Goal: Information Seeking & Learning: Find specific fact

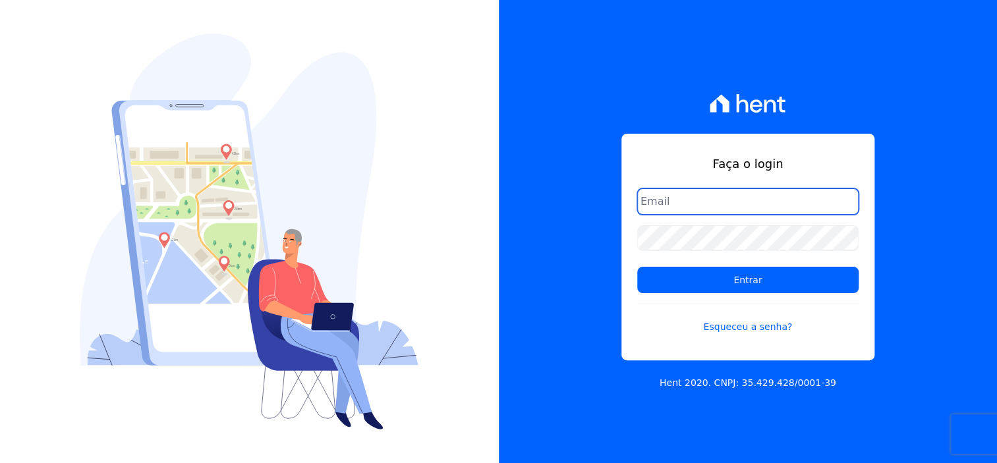
click at [745, 210] on input "email" at bounding box center [749, 202] width 222 height 26
type input "D"
type input "[EMAIL_ADDRESS][DOMAIN_NAME]"
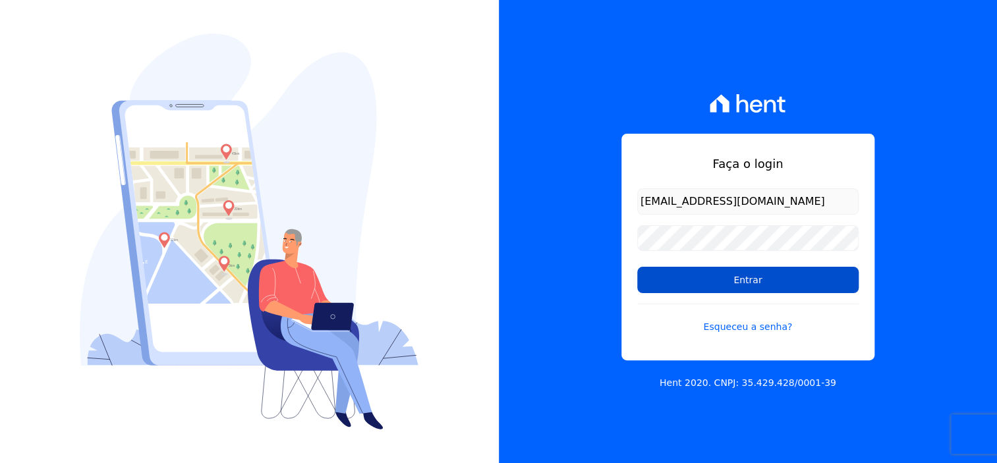
click at [765, 291] on input "Entrar" at bounding box center [749, 280] width 222 height 26
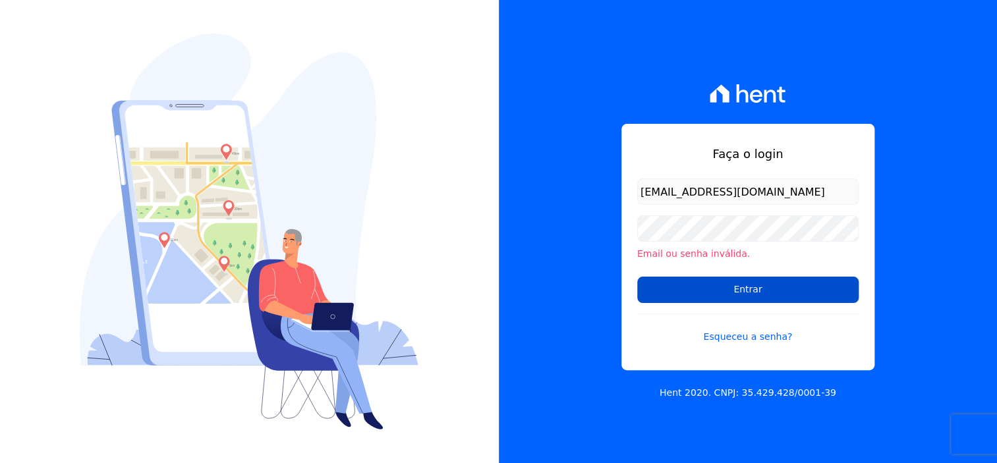
click at [779, 295] on input "Entrar" at bounding box center [749, 290] width 222 height 26
click at [746, 295] on input "Entrar" at bounding box center [749, 290] width 222 height 26
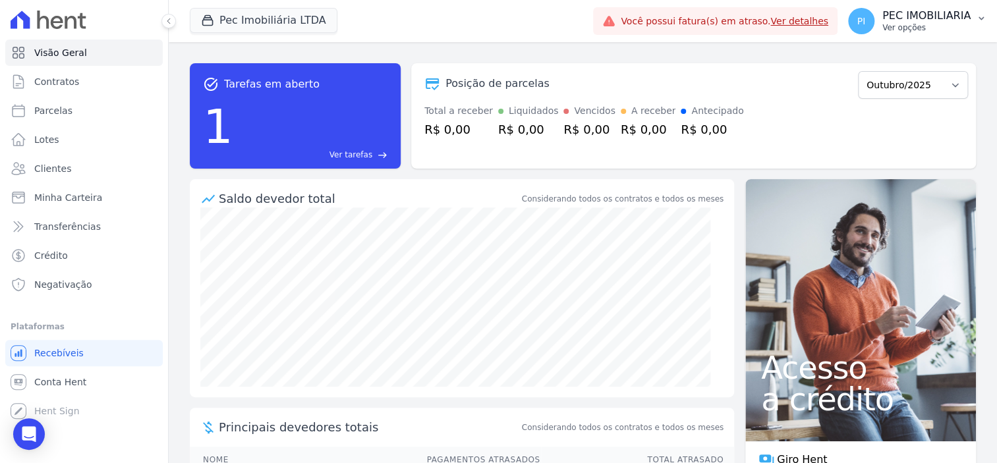
click at [899, 19] on p "PEC IMOBILIARIA" at bounding box center [927, 15] width 88 height 13
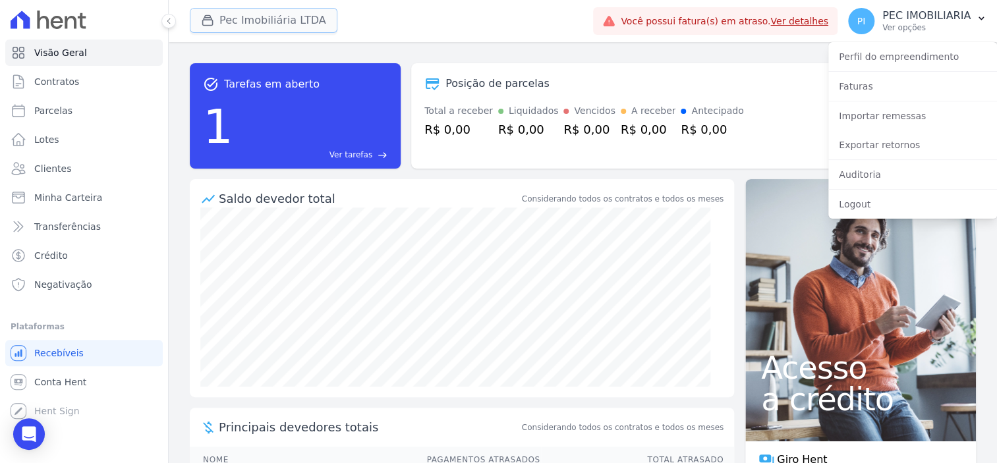
click at [270, 20] on button "Pec Imobiliária LTDA" at bounding box center [264, 20] width 148 height 25
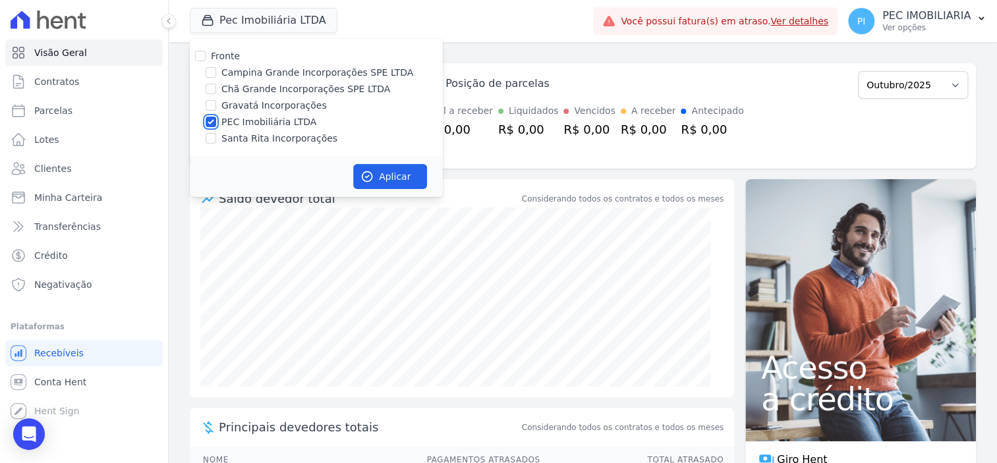
click at [208, 123] on input "PEC Imobiliária LTDA" at bounding box center [211, 122] width 11 height 11
checkbox input "false"
click at [213, 78] on div at bounding box center [211, 72] width 11 height 13
click at [214, 71] on input "Campina Grande Incorporações SPE LTDA" at bounding box center [211, 72] width 11 height 11
checkbox input "true"
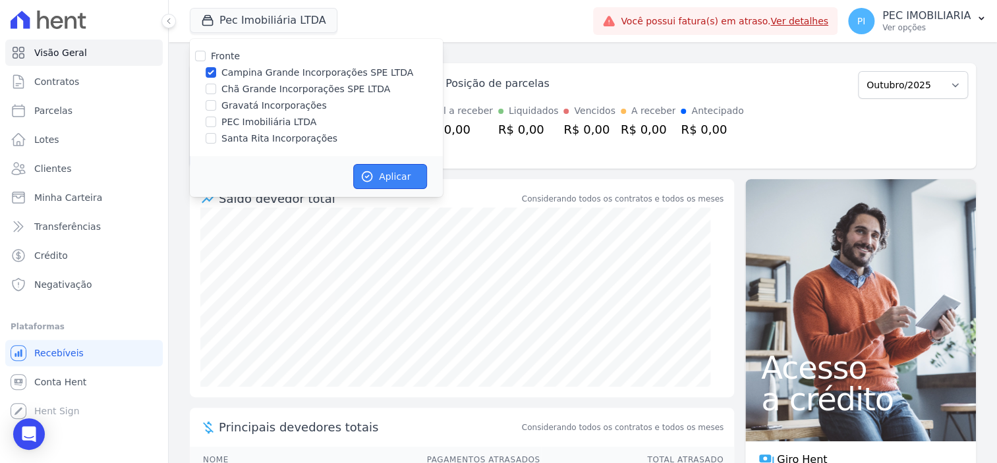
click at [383, 174] on button "Aplicar" at bounding box center [390, 176] width 74 height 25
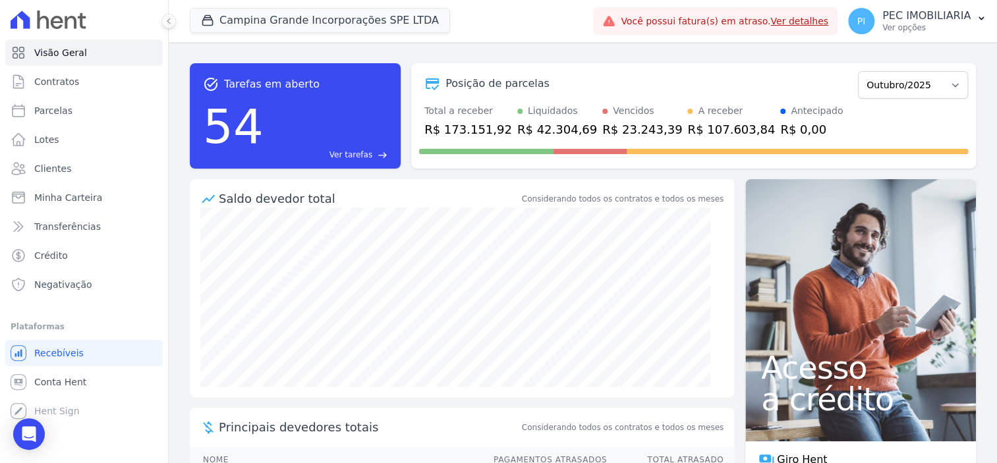
click at [921, 28] on p "Ver opções" at bounding box center [927, 27] width 88 height 11
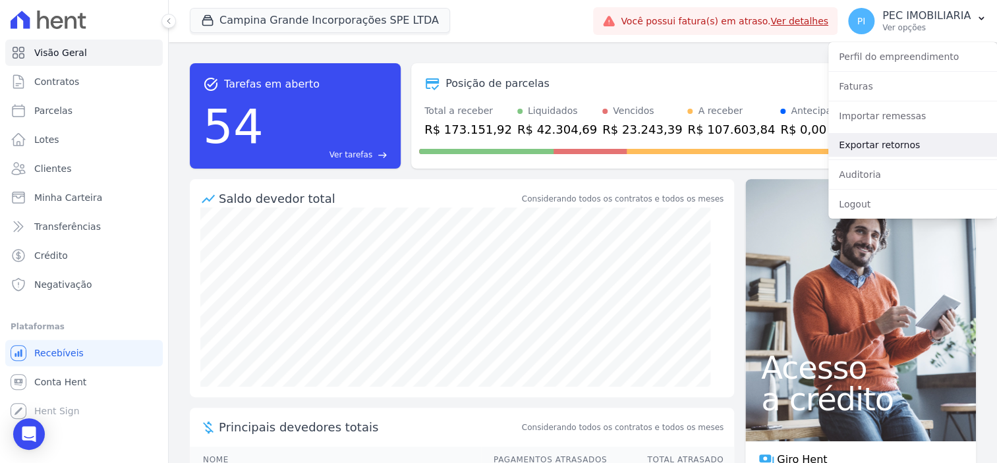
click at [904, 136] on link "Exportar retornos" at bounding box center [913, 145] width 169 height 24
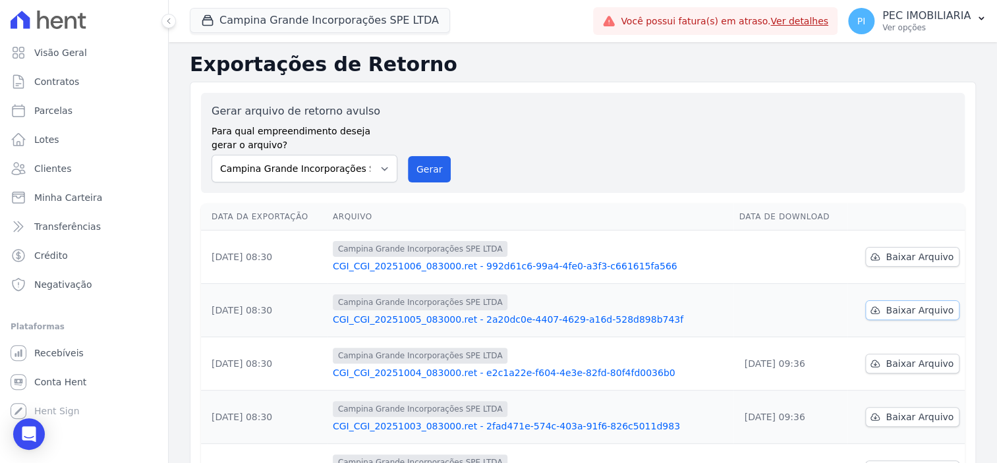
click at [915, 310] on span "Baixar Arquivo" at bounding box center [920, 310] width 68 height 13
click at [914, 314] on span "Baixar Arquivo" at bounding box center [920, 310] width 68 height 13
click at [915, 263] on link "Baixar Arquivo" at bounding box center [913, 257] width 94 height 20
click at [80, 114] on link "Parcelas" at bounding box center [84, 111] width 158 height 26
click at [67, 113] on link "Parcelas" at bounding box center [84, 111] width 158 height 26
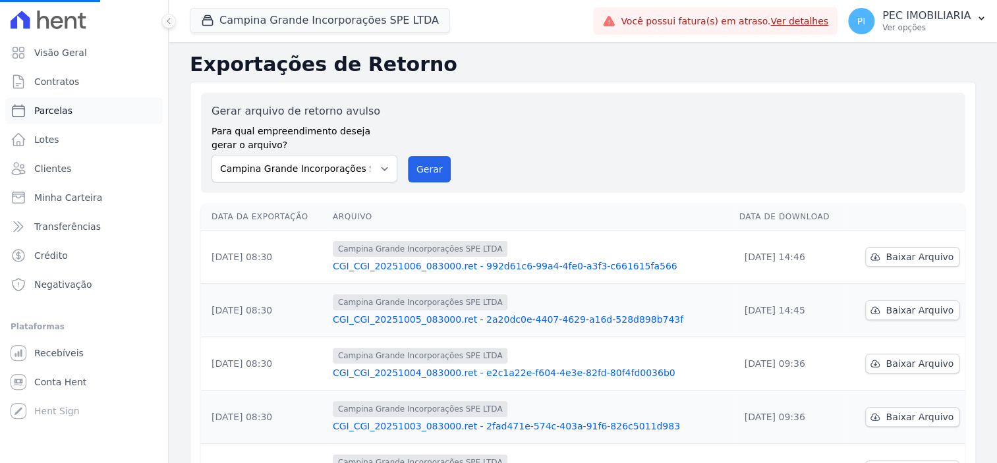
select select
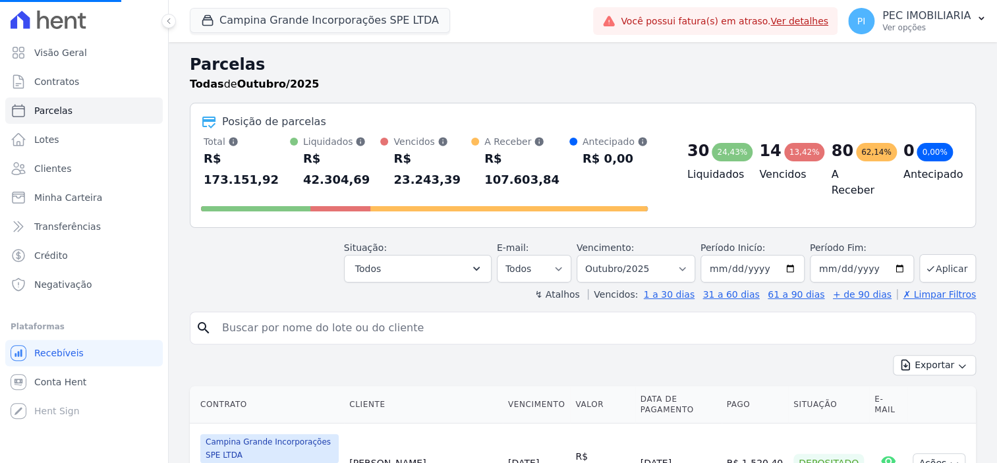
select select
click at [378, 315] on input "search" at bounding box center [592, 328] width 756 height 26
type input "ERINALDO"
select select
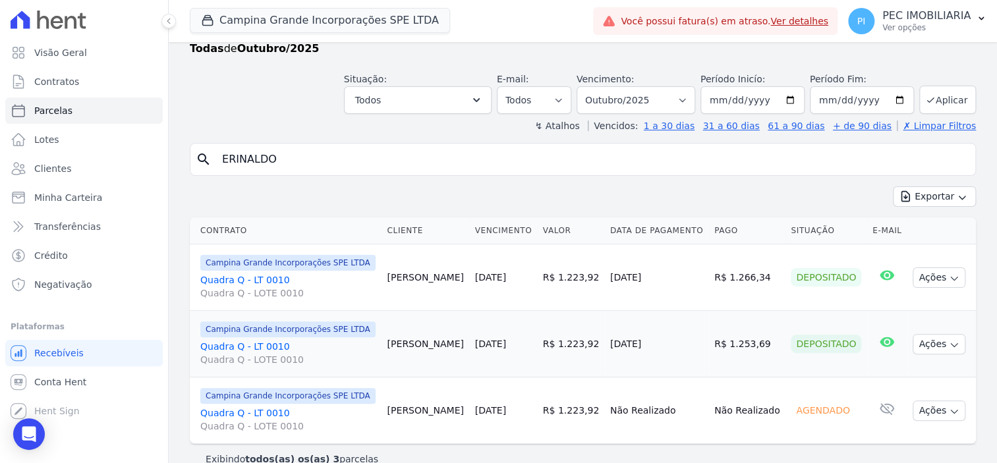
scroll to position [55, 0]
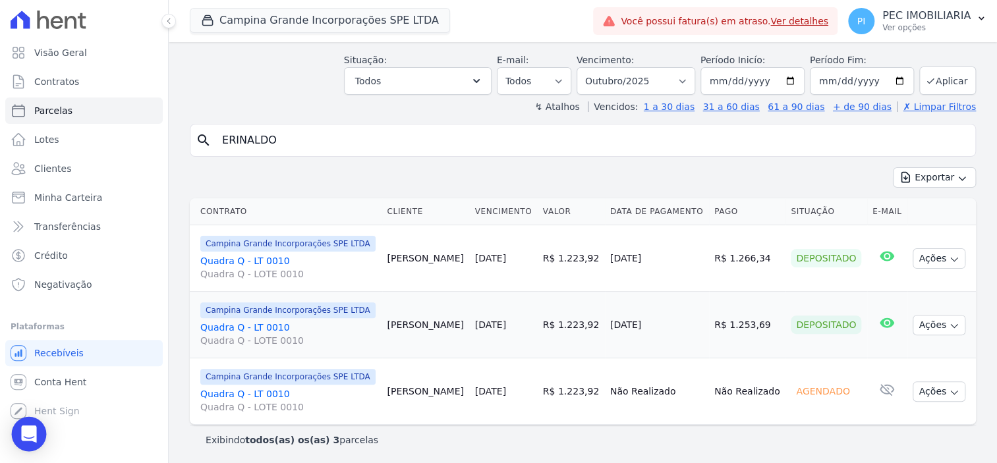
click at [28, 436] on icon "Open Intercom Messenger" at bounding box center [28, 434] width 15 height 17
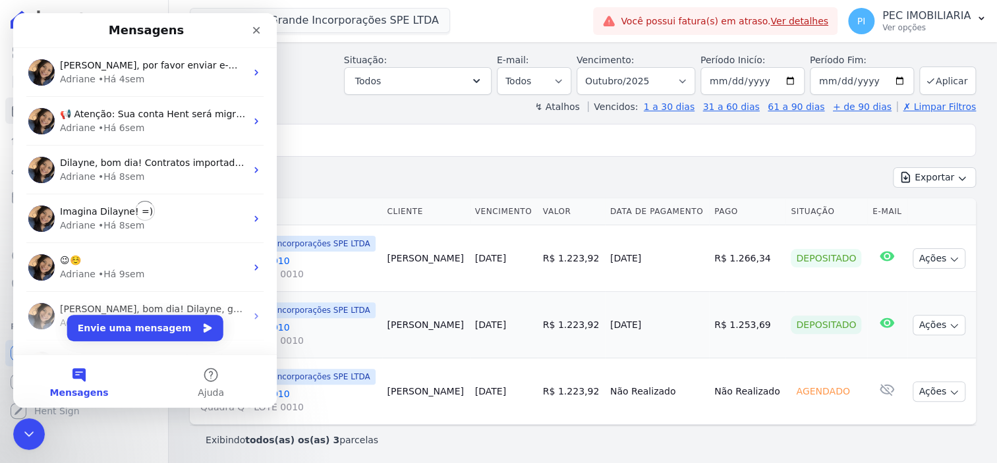
scroll to position [0, 0]
click at [76, 380] on button "Mensagens" at bounding box center [79, 381] width 132 height 53
click at [139, 330] on button "Envie uma mensagem" at bounding box center [145, 328] width 156 height 26
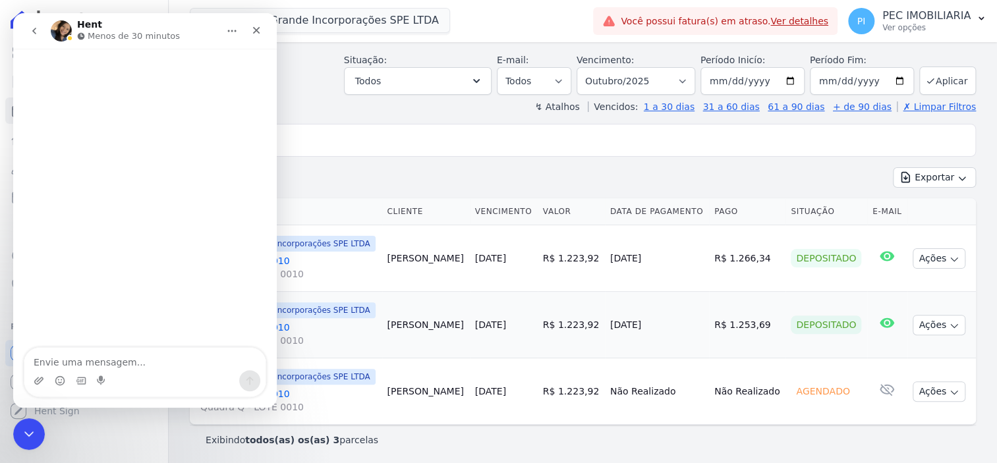
click at [129, 371] on textarea "Envie uma mensagem..." at bounding box center [144, 359] width 241 height 22
type textarea "b"
type textarea "Boa tarde!!"
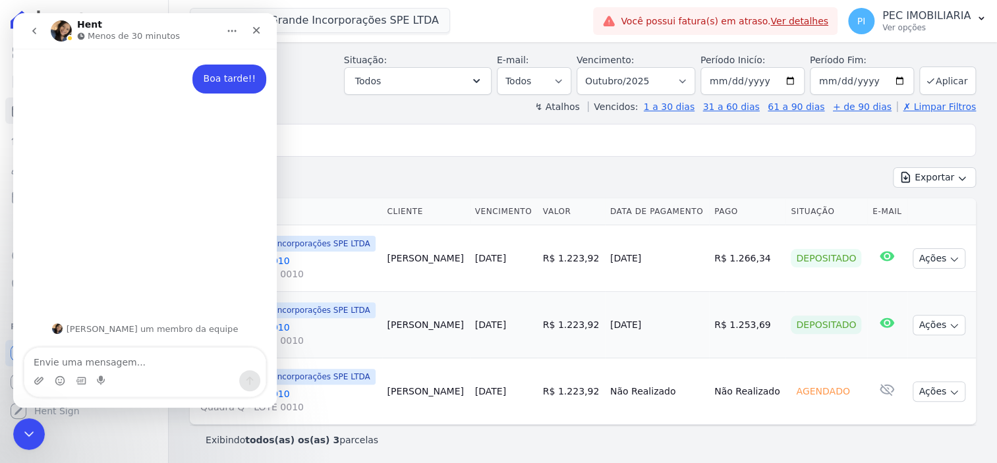
click at [234, 32] on icon "Início" at bounding box center [232, 31] width 11 height 11
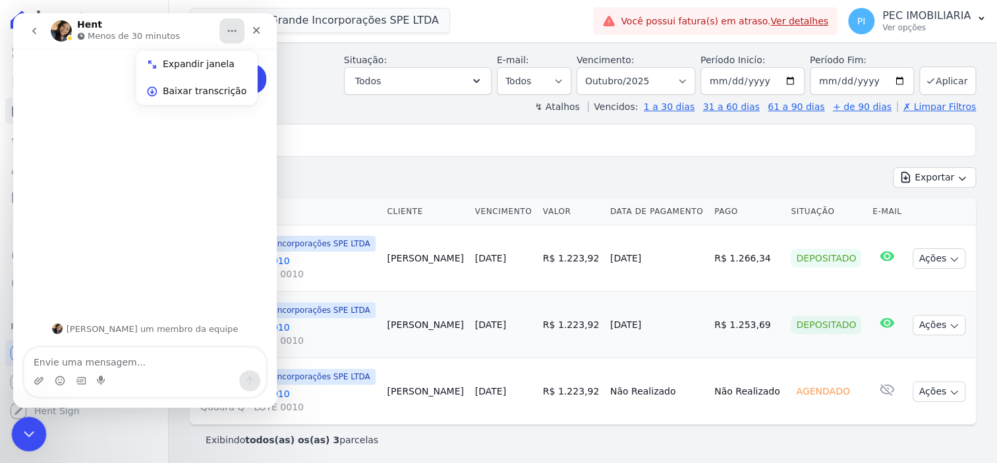
click at [22, 433] on icon "Encerramento do Messenger da Intercom" at bounding box center [27, 433] width 16 height 16
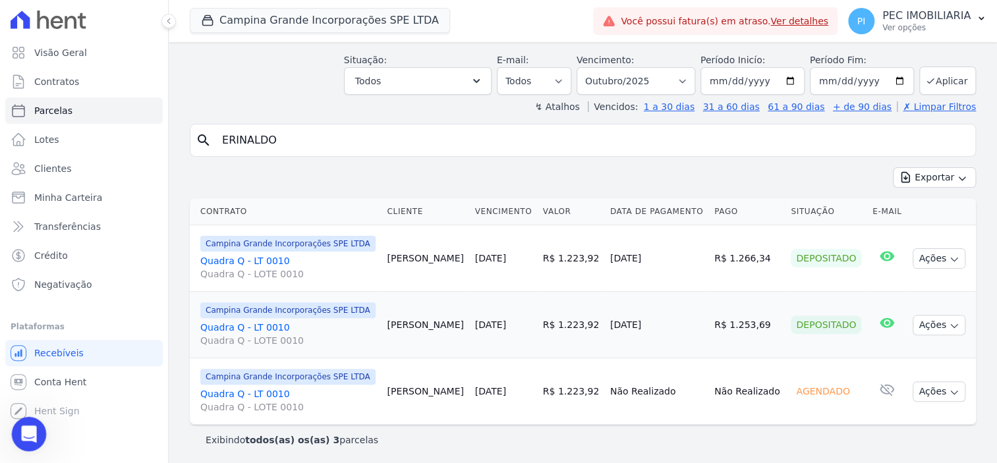
click at [23, 430] on icon "Abertura do Messenger da Intercom" at bounding box center [27, 433] width 22 height 22
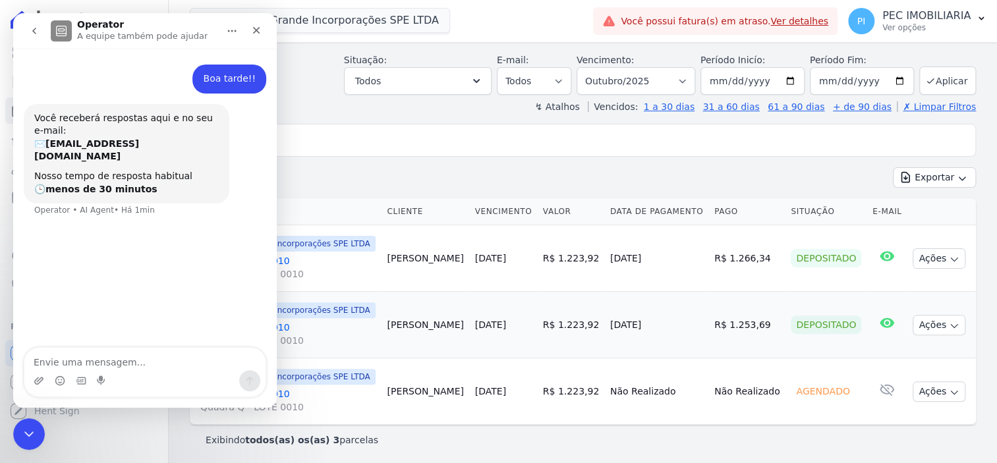
click at [158, 368] on textarea "Envie uma mensagem..." at bounding box center [144, 359] width 241 height 22
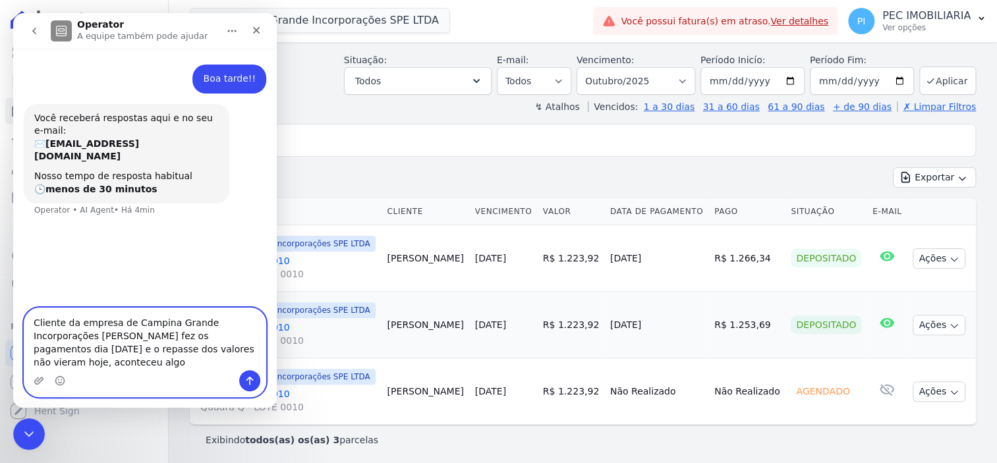
type textarea "Cliente da empresa de Campina Grande Incorporações [PERSON_NAME] fez os pagamen…"
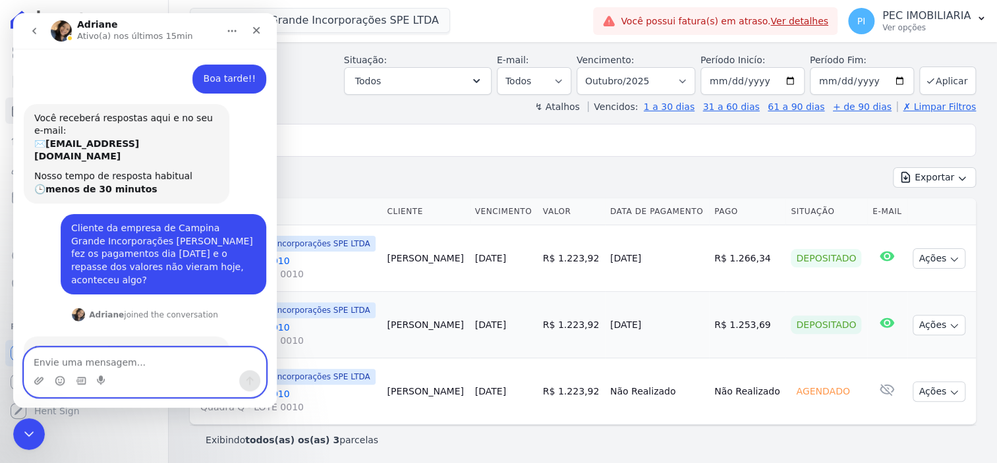
scroll to position [82, 0]
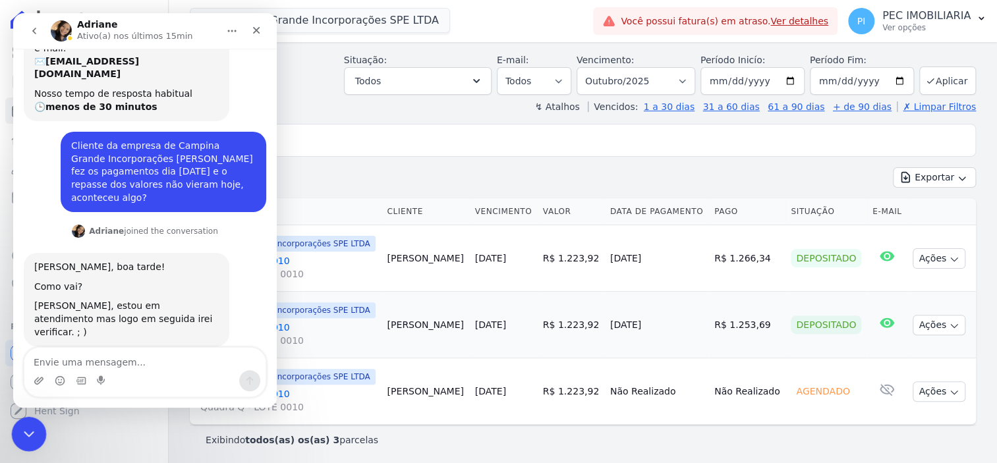
click at [29, 421] on div "Encerramento do Messenger da Intercom" at bounding box center [27, 433] width 32 height 32
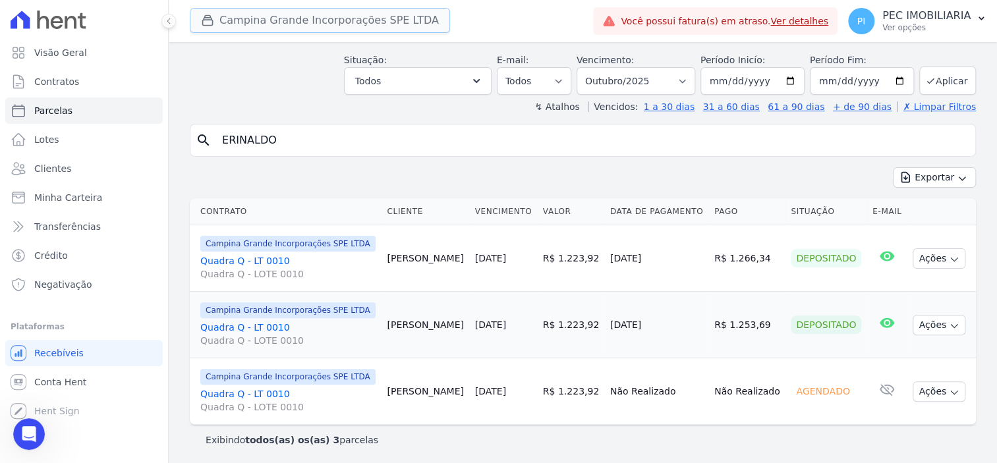
click at [318, 17] on button "Campina Grande Incorporações SPE LTDA" at bounding box center [320, 20] width 260 height 25
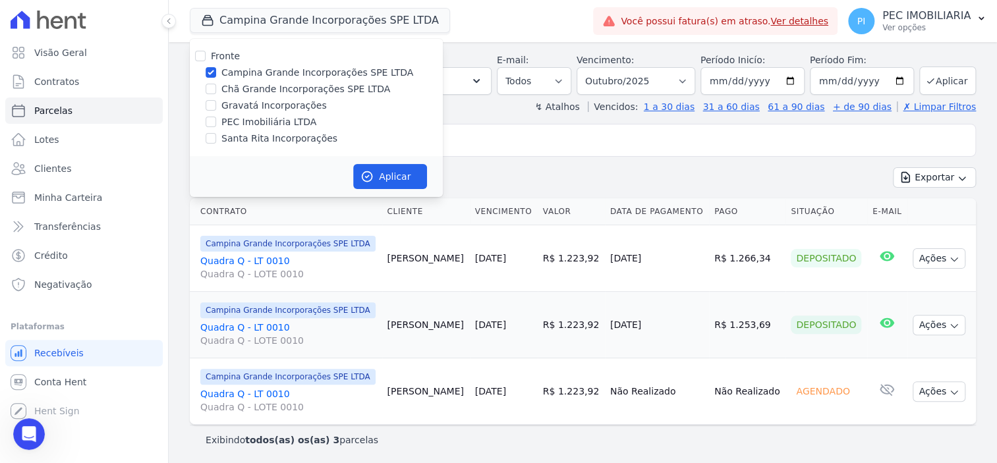
click at [264, 88] on label "Chã Grande Incorporações SPE LTDA" at bounding box center [306, 89] width 169 height 14
click at [216, 88] on input "Chã Grande Incorporações SPE LTDA" at bounding box center [211, 89] width 11 height 11
checkbox input "true"
click at [211, 70] on input "Campina Grande Incorporações SPE LTDA" at bounding box center [211, 72] width 11 height 11
checkbox input "false"
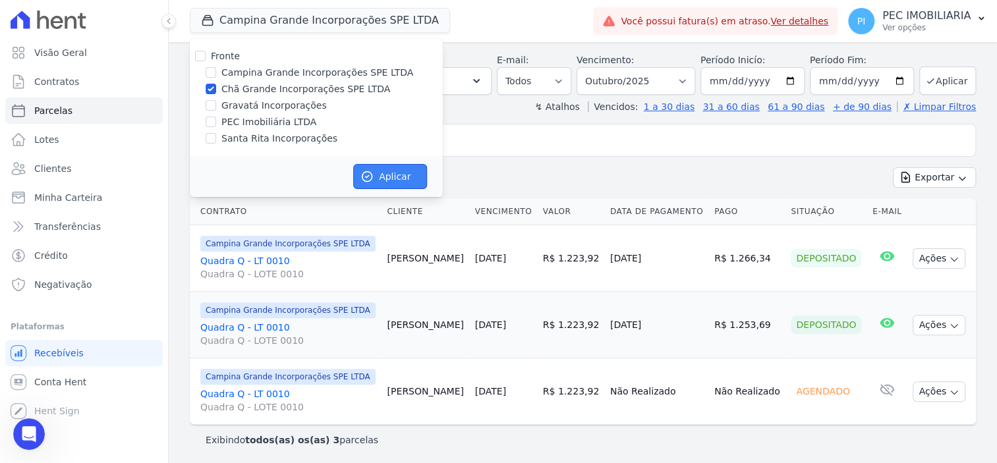
click at [382, 179] on button "Aplicar" at bounding box center [390, 176] width 74 height 25
select select
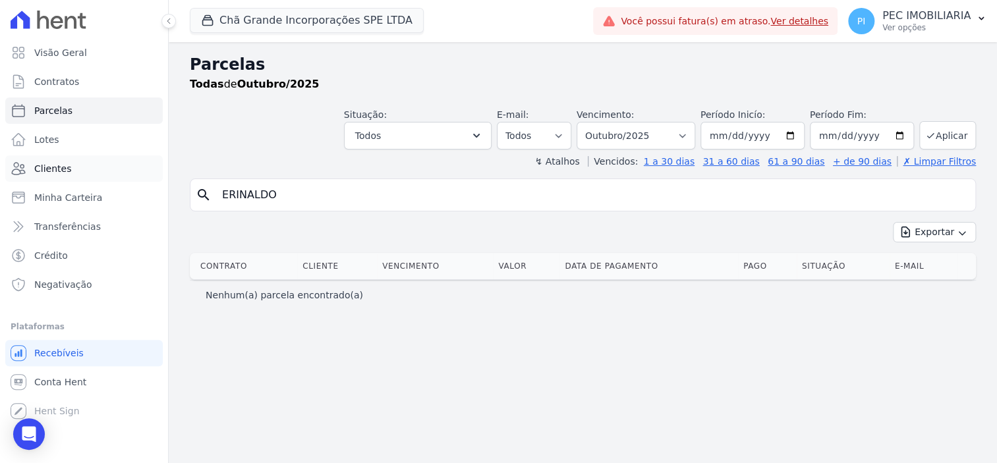
drag, startPoint x: 377, startPoint y: 189, endPoint x: 150, endPoint y: 170, distance: 228.2
click at [150, 170] on div "Visão Geral Contratos [GEOGRAPHIC_DATA] Lotes Clientes Minha Carteira Transferê…" at bounding box center [498, 231] width 997 height 463
type input "juarez"
select select
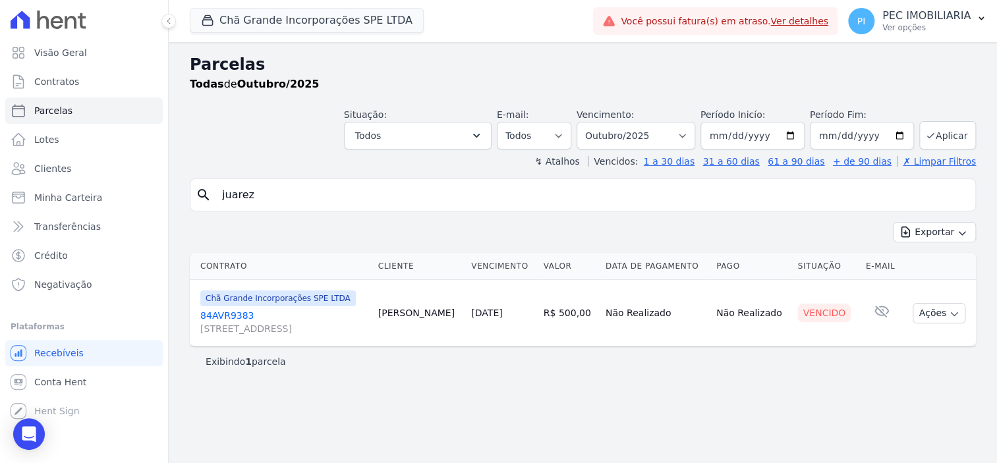
click at [220, 310] on link "84AVR9383 [STREET_ADDRESS][PERSON_NAME]" at bounding box center [283, 322] width 167 height 26
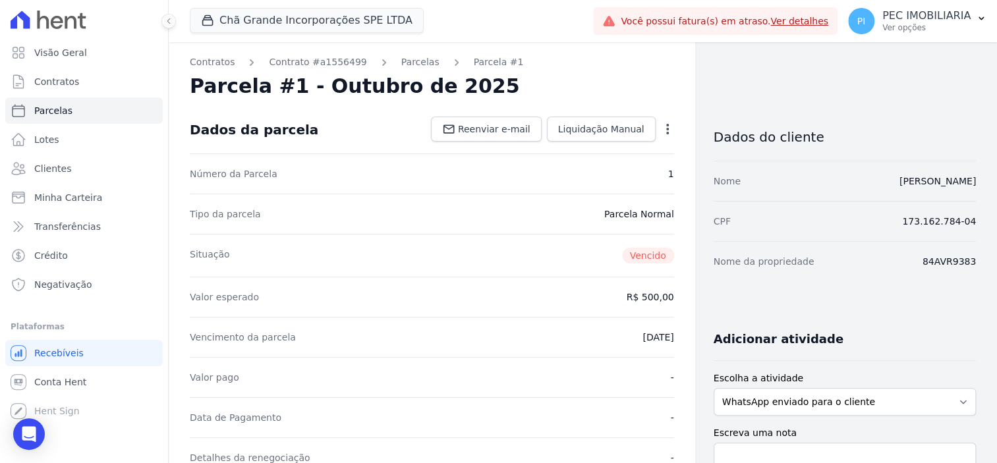
click at [661, 134] on icon "button" at bounding box center [667, 129] width 13 height 13
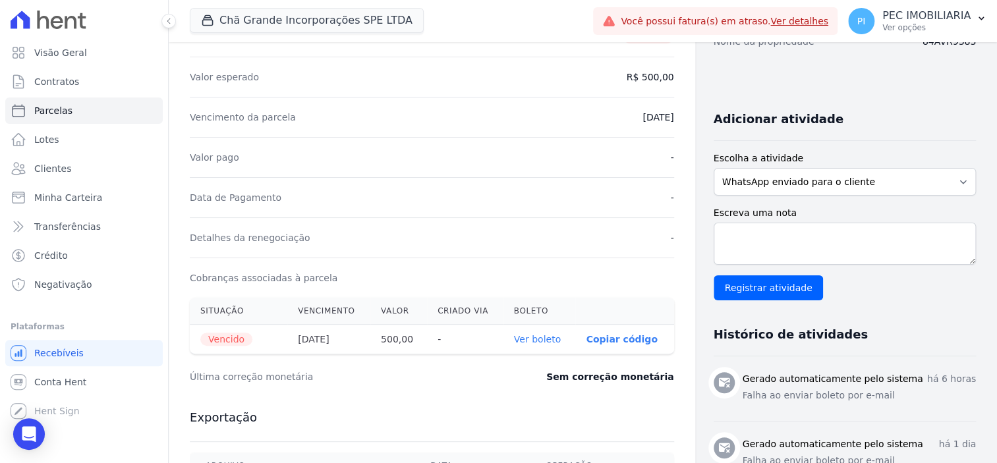
scroll to position [330, 0]
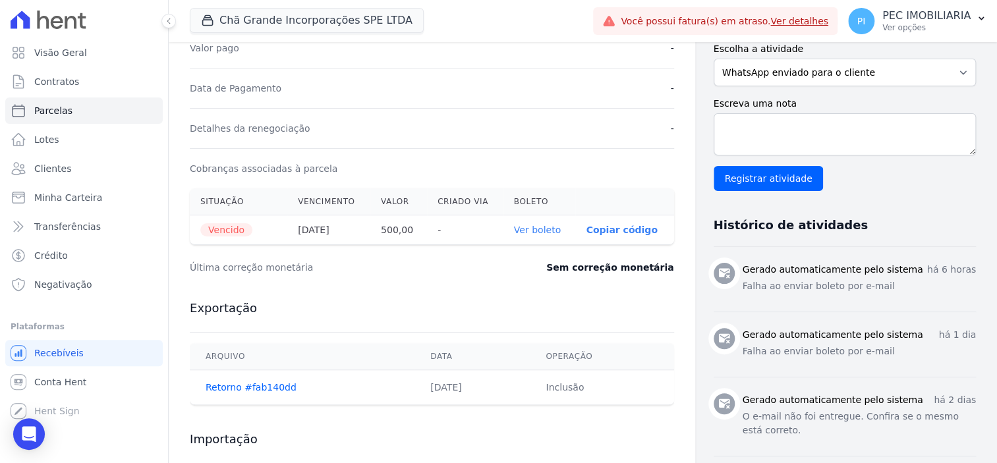
click at [542, 227] on link "Ver boleto" at bounding box center [537, 230] width 47 height 11
